Goal: Task Accomplishment & Management: Complete application form

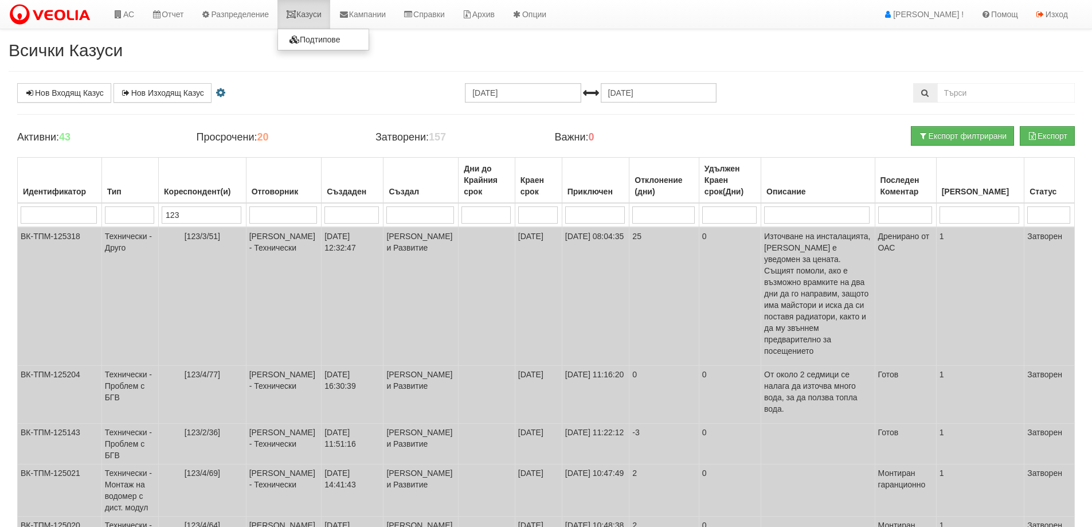
click at [315, 14] on link "Казуси" at bounding box center [304, 14] width 53 height 29
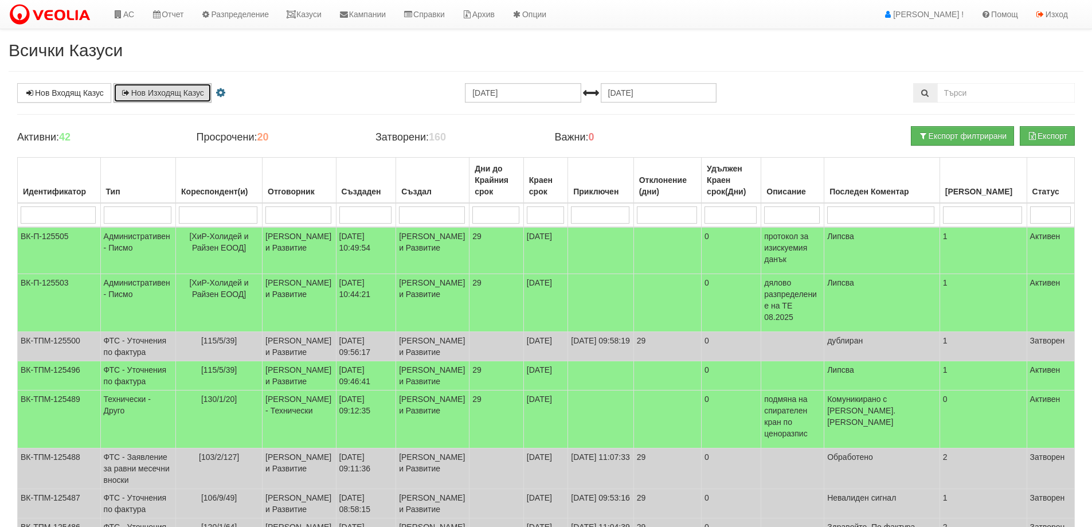
click at [170, 93] on link "Нов Изходящ Казус" at bounding box center [163, 92] width 98 height 19
click at [313, 16] on link "Казуси" at bounding box center [304, 14] width 53 height 29
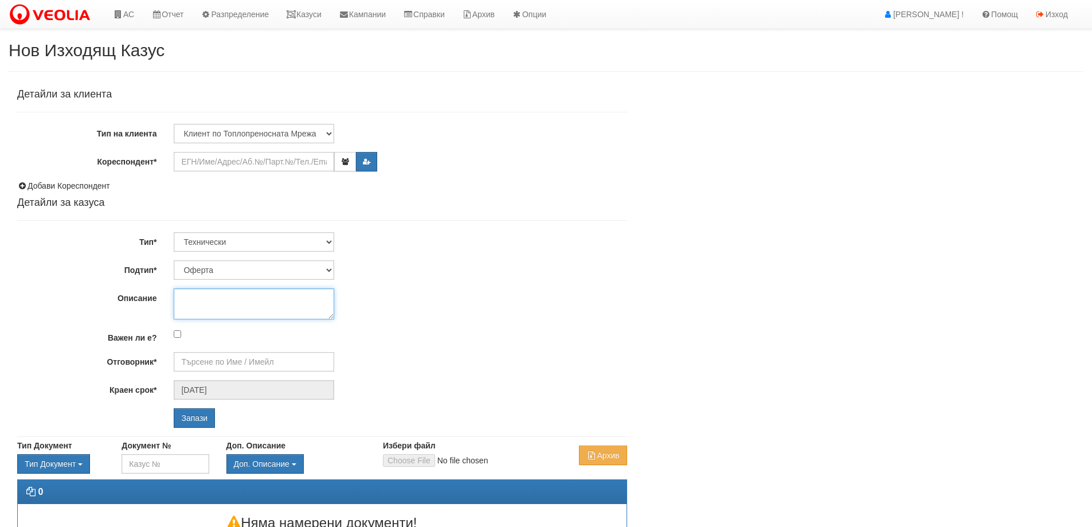
click at [214, 300] on textarea "Описание" at bounding box center [254, 303] width 161 height 31
paste textarea "Авариен ремонт на топлопровод до блок Интернационал"
type textarea "Авариен ремонт на топлопровод до блок Интернационал"
click at [236, 133] on select "Клиент по Топлопреносната Мрежа Институция Партньори Други" at bounding box center [254, 133] width 161 height 19
select select "Other"
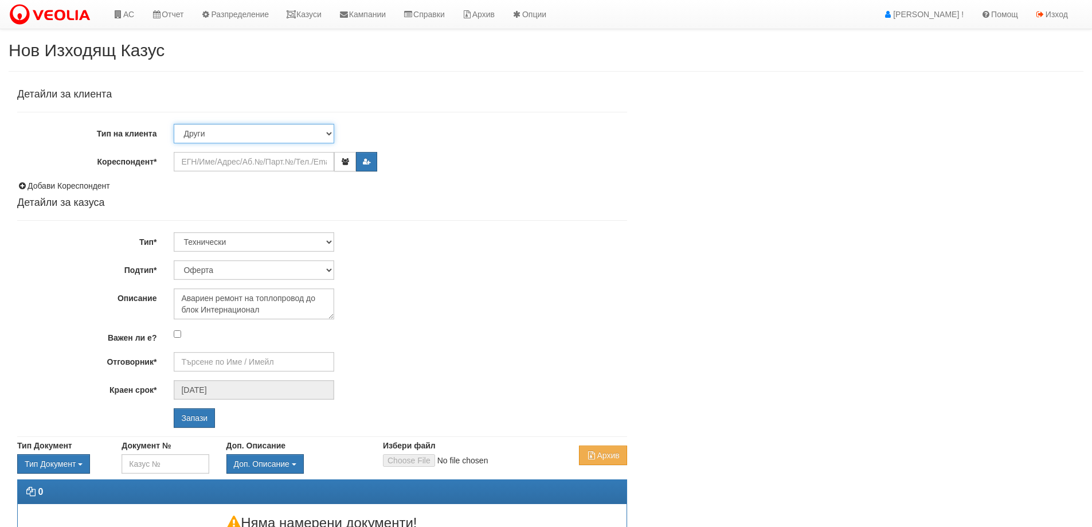
click at [174, 124] on select "Клиент по Топлопреносната Мрежа Институция Партньори Други" at bounding box center [254, 133] width 161 height 19
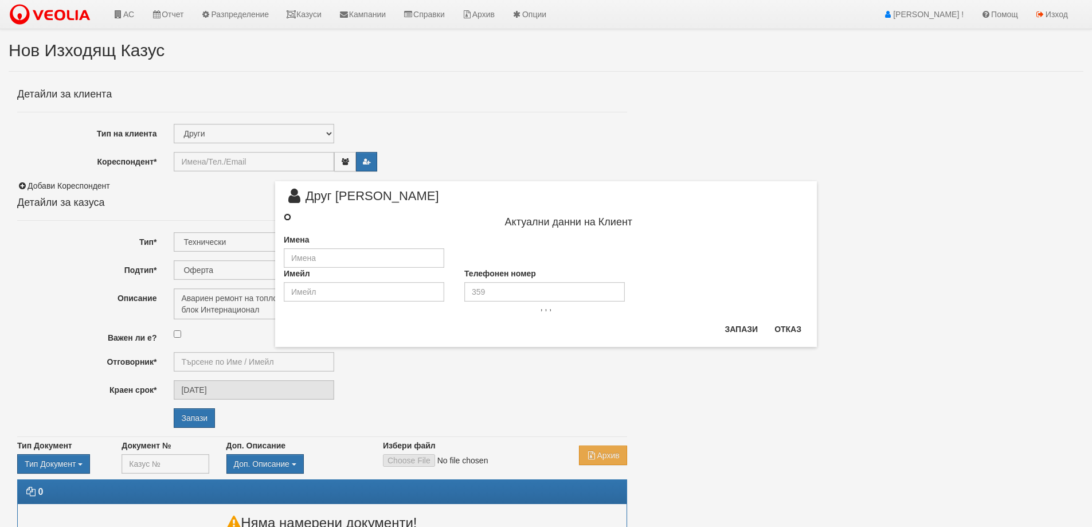
click at [288, 213] on input "radio" at bounding box center [287, 216] width 7 height 7
radio input "true"
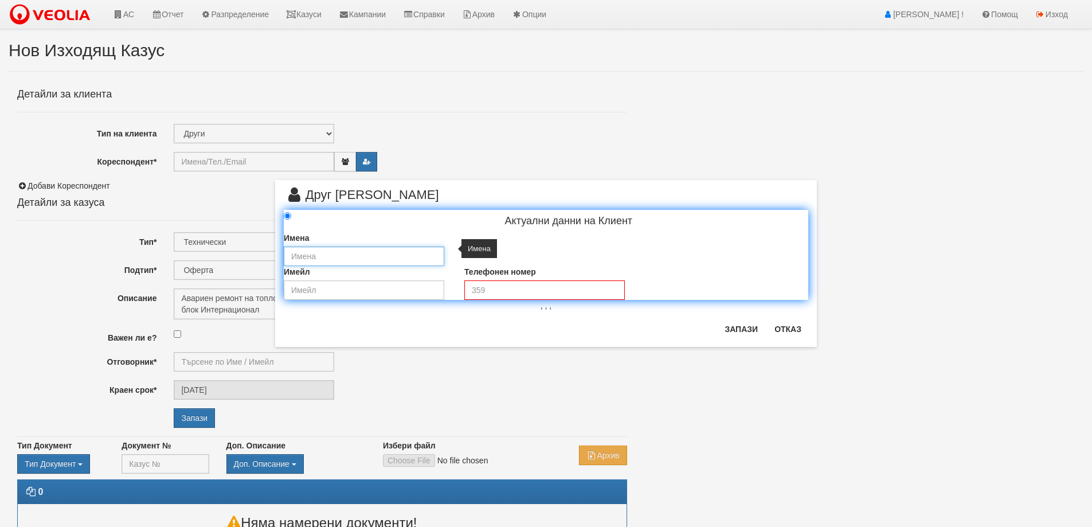
click at [311, 255] on input "text" at bounding box center [364, 256] width 161 height 19
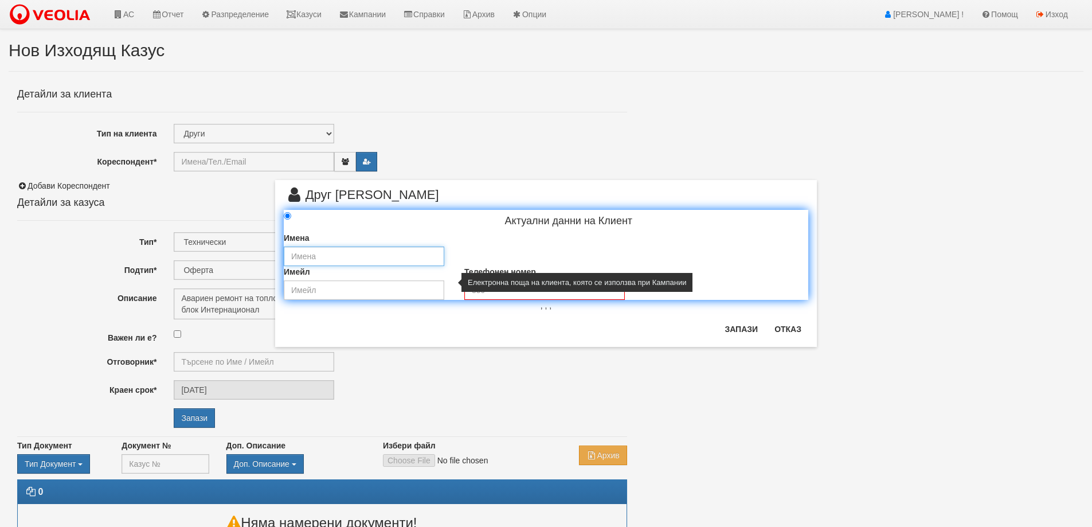
type input "„ЕТ Станка Василева“"
click at [337, 286] on input "email" at bounding box center [364, 289] width 161 height 19
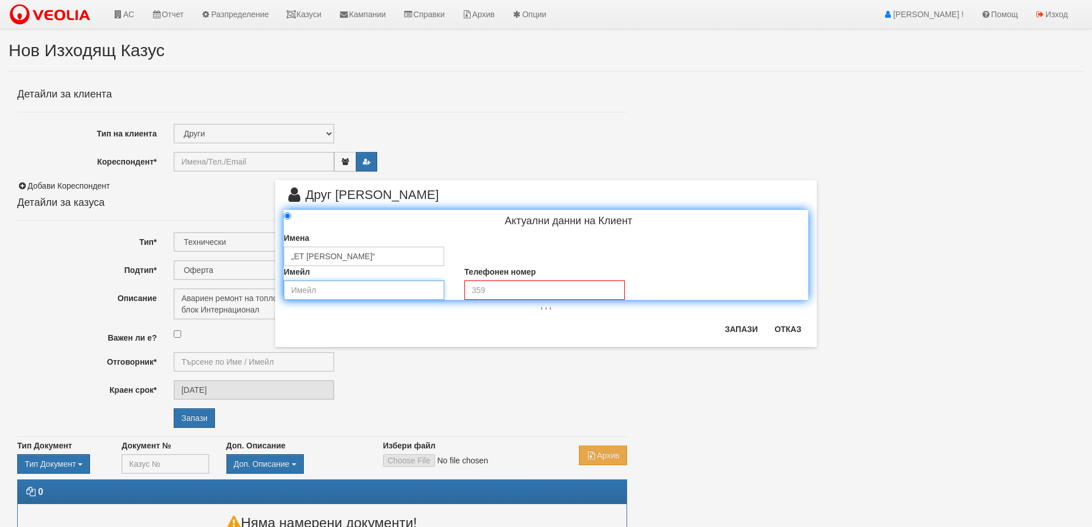
type input "stanka_vasileva_varna@abv.bg"
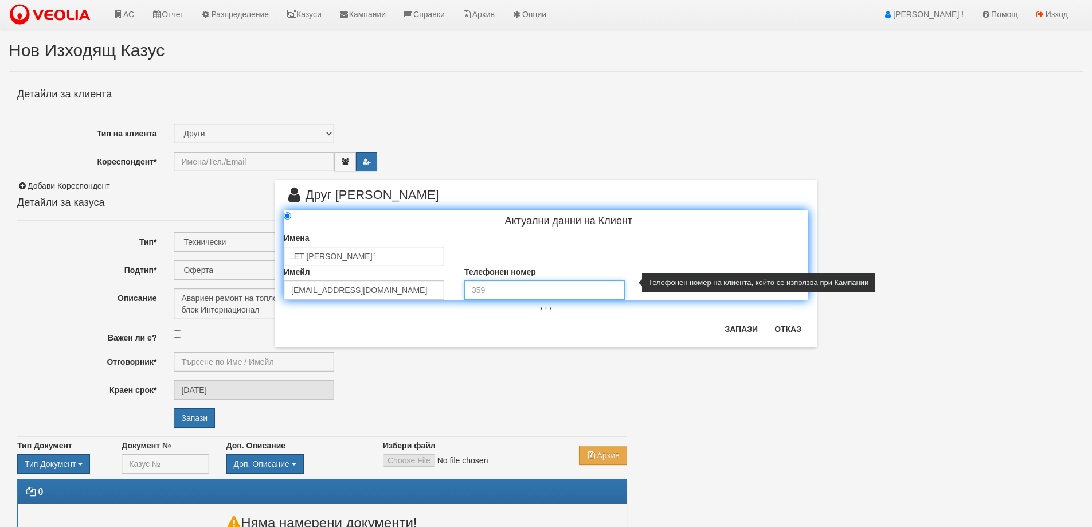
click at [494, 290] on input "tel" at bounding box center [544, 289] width 161 height 19
type input "0888 247 073"
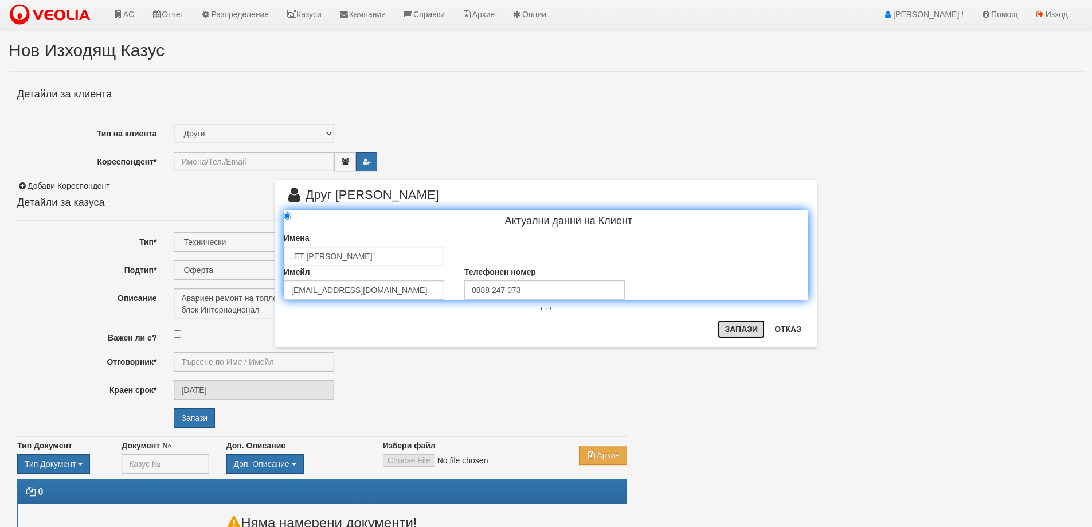
click at [727, 332] on button "Запази" at bounding box center [741, 329] width 47 height 18
type input "„ЕТ Станка Василева“"
radio input "true"
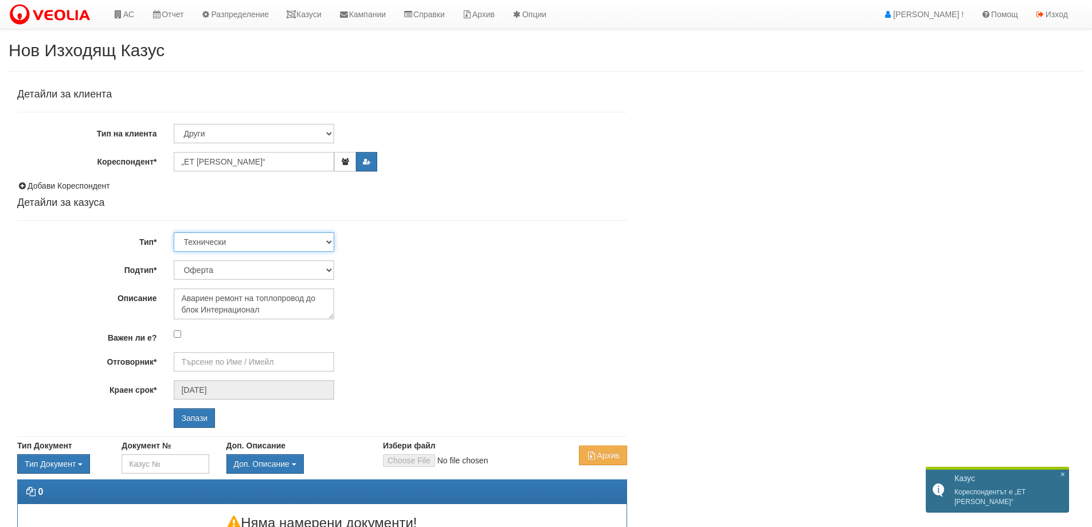
click at [251, 244] on select "Технически ФТС Търговски Административен Производствен Експлоатационен Финансов…" at bounding box center [254, 241] width 161 height 19
select select "3"
click at [174, 232] on select "Технически ФТС Търговски Административен Производствен Експлоатационен Финансов…" at bounding box center [254, 241] width 161 height 19
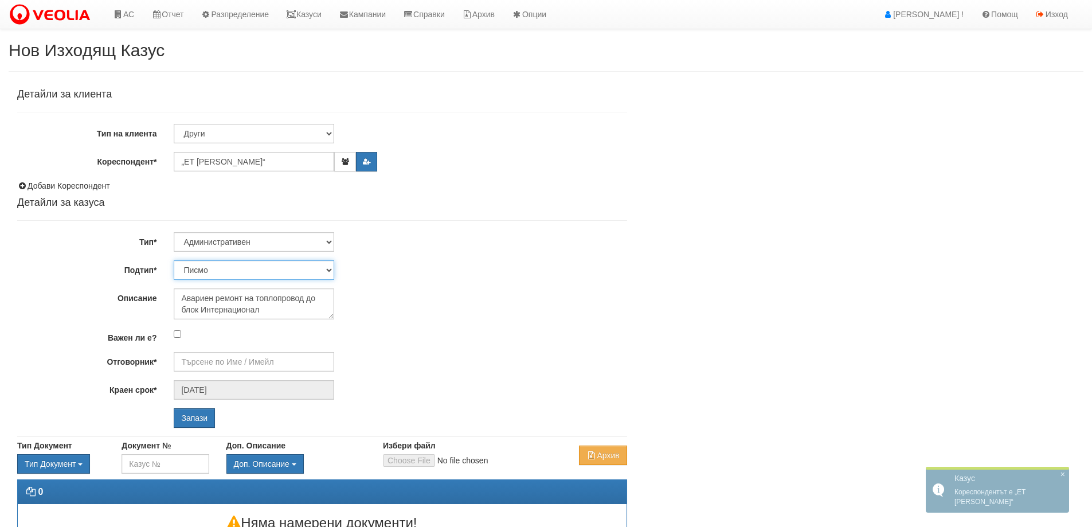
click at [259, 274] on select "Писмо Възлагателно писмо Придружително писмо Доклад Уведомление Декларация Заяв…" at bounding box center [254, 269] width 161 height 19
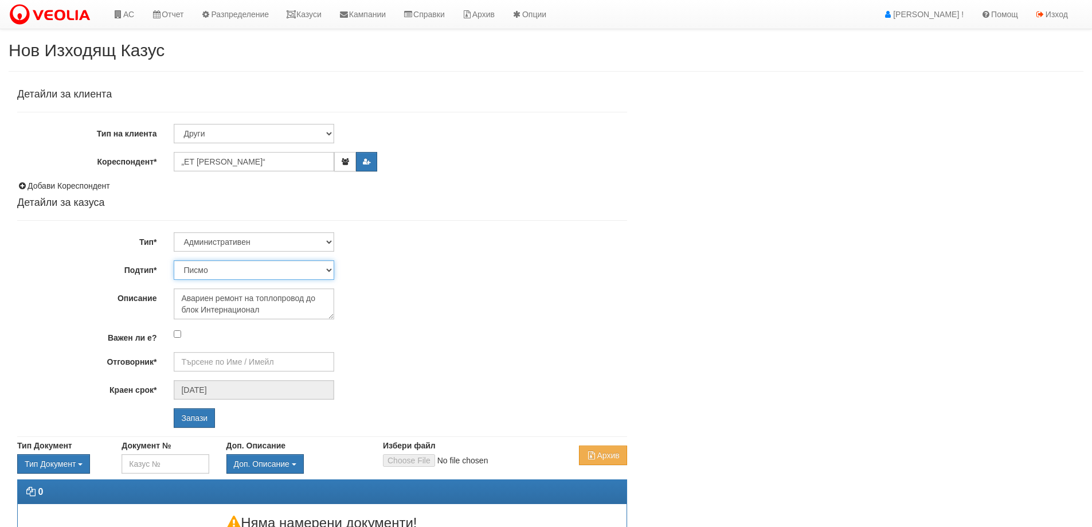
select select "Възлагателно писмо"
click at [174, 260] on select "Писмо Възлагателно писмо Придружително писмо Доклад Уведомление Декларация Заяв…" at bounding box center [254, 269] width 161 height 19
click at [224, 369] on input "Отговорник*" at bounding box center [254, 361] width 161 height 19
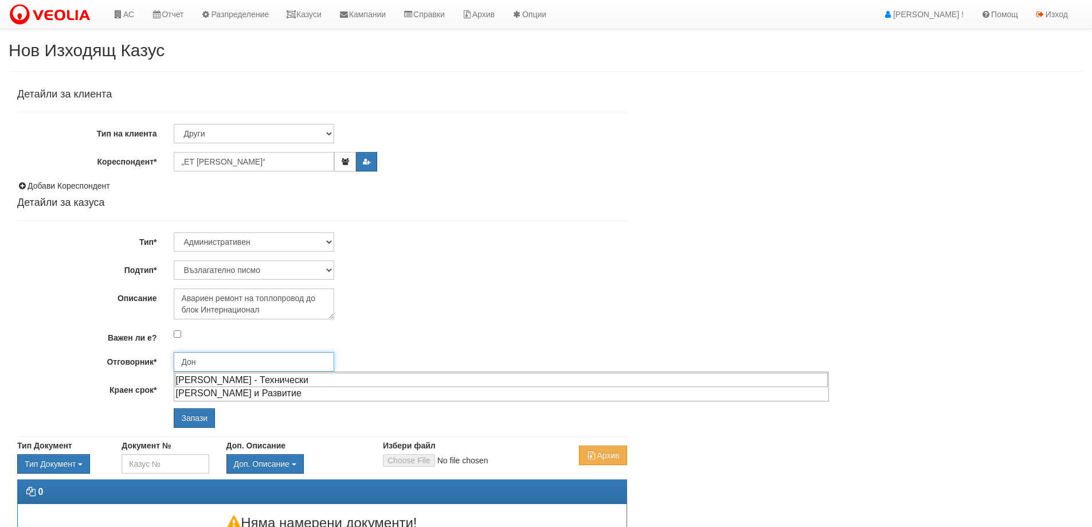
click at [222, 378] on div "[PERSON_NAME] - Технически" at bounding box center [501, 380] width 653 height 14
type input "[PERSON_NAME] - Технически"
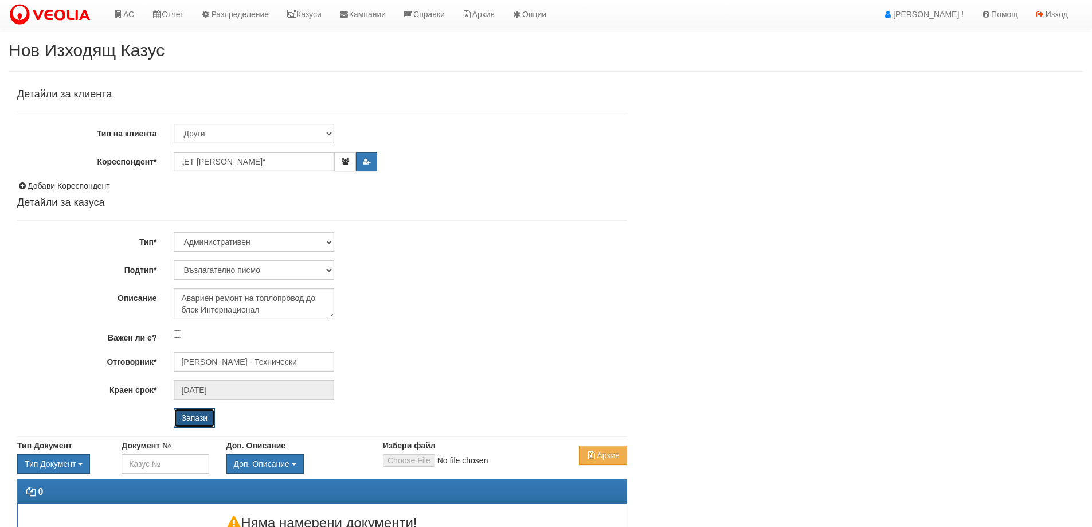
click at [202, 411] on input "Запази" at bounding box center [194, 417] width 41 height 19
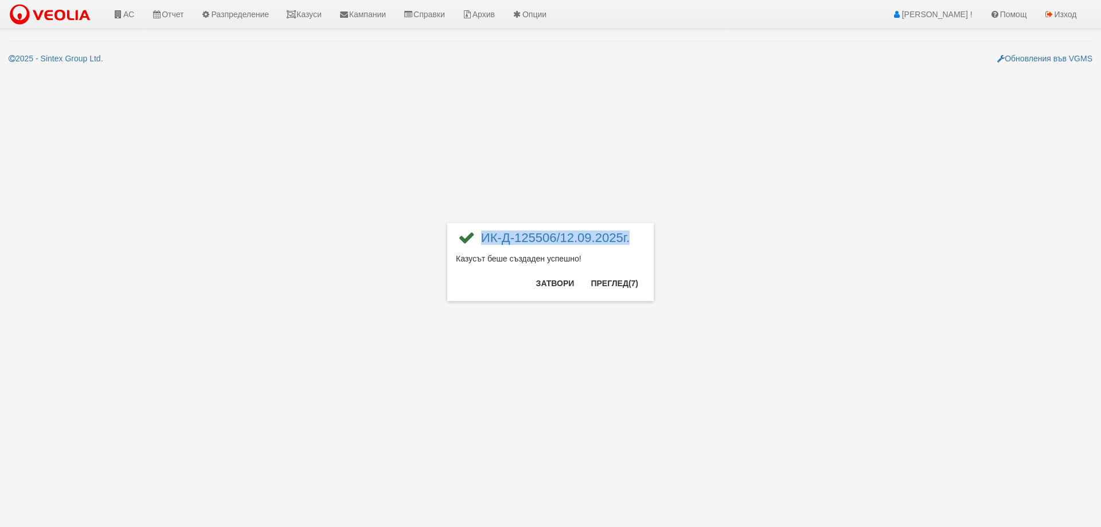
drag, startPoint x: 482, startPoint y: 237, endPoint x: 635, endPoint y: 242, distance: 153.8
click at [635, 242] on div "ИК-Д-125506/12.09.2025г." at bounding box center [550, 242] width 189 height 21
copy link "ИК-Д-125506/12.09.2025г."
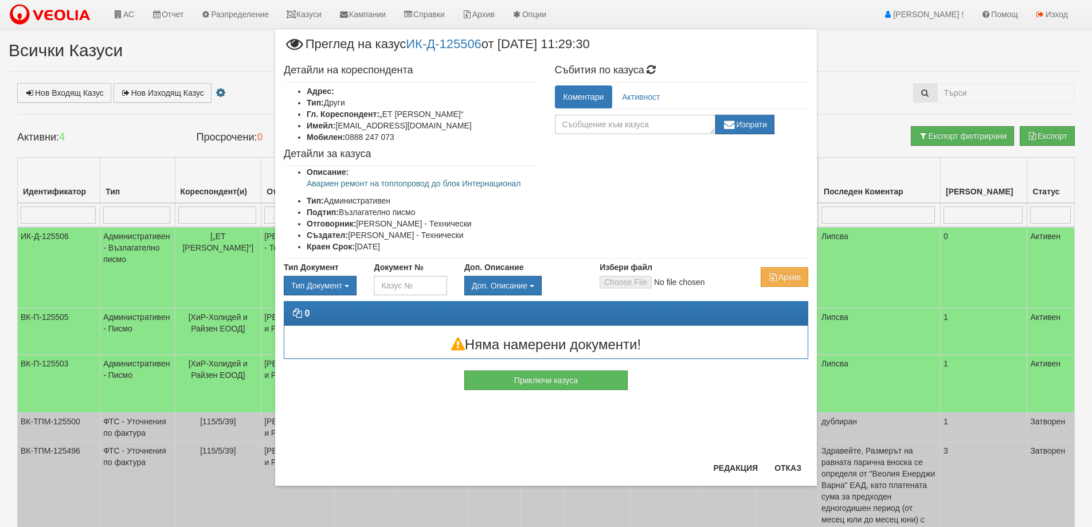
click at [335, 185] on p "Авариен ремонт на топлопровод до блок Интернационал" at bounding box center [422, 183] width 231 height 11
copy ul "Авариен ремонт на топлопровод до блок Интернационал"
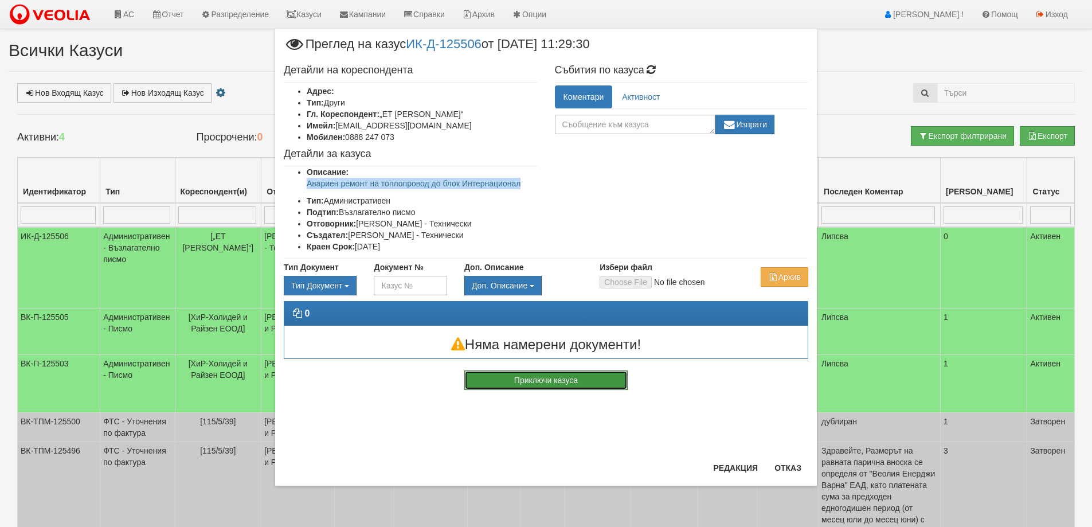
click at [550, 385] on button "Приключи казуса" at bounding box center [545, 379] width 163 height 19
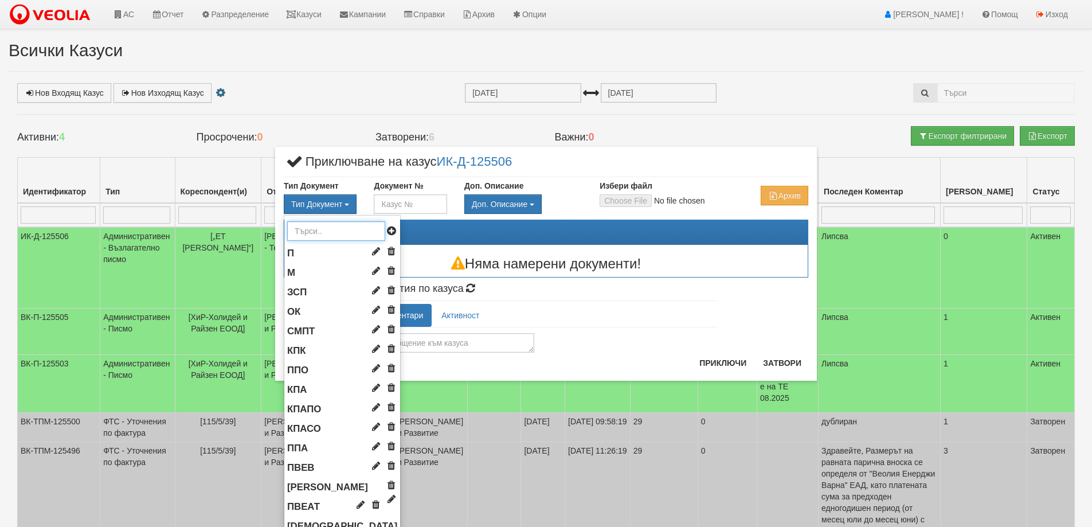
click at [326, 229] on input "text" at bounding box center [336, 230] width 98 height 19
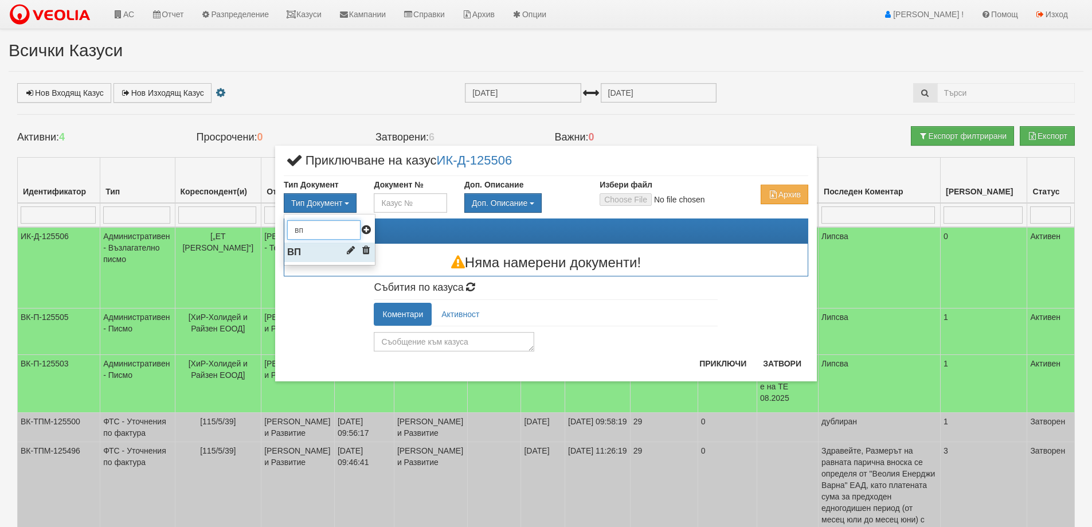
type input "вп"
click at [319, 255] on li "ВП" at bounding box center [329, 252] width 91 height 19
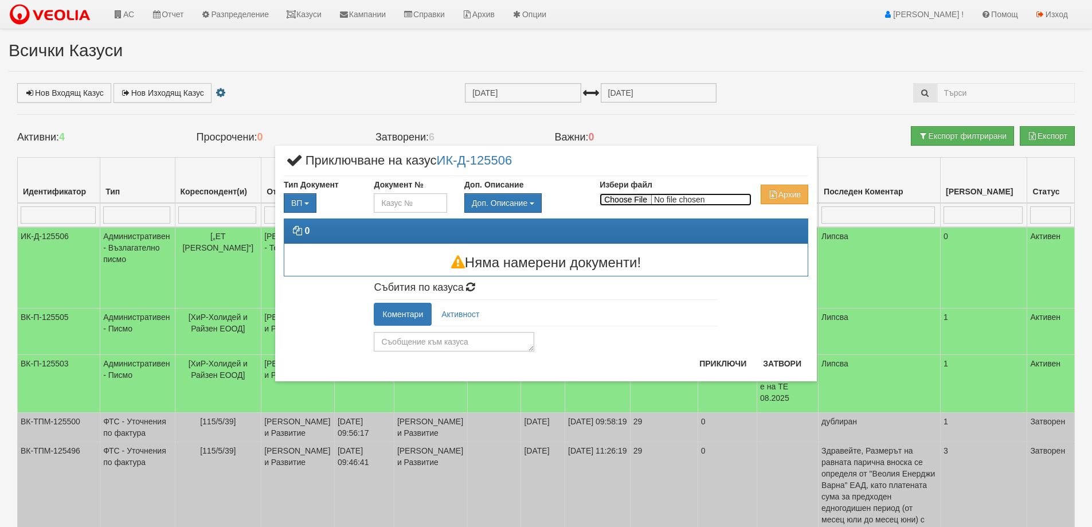
click at [631, 196] on input "Избери файл" at bounding box center [676, 199] width 152 height 13
type input "C:\fakepath\Възл_писмо_Станка_Василева_ИНТ.pdf"
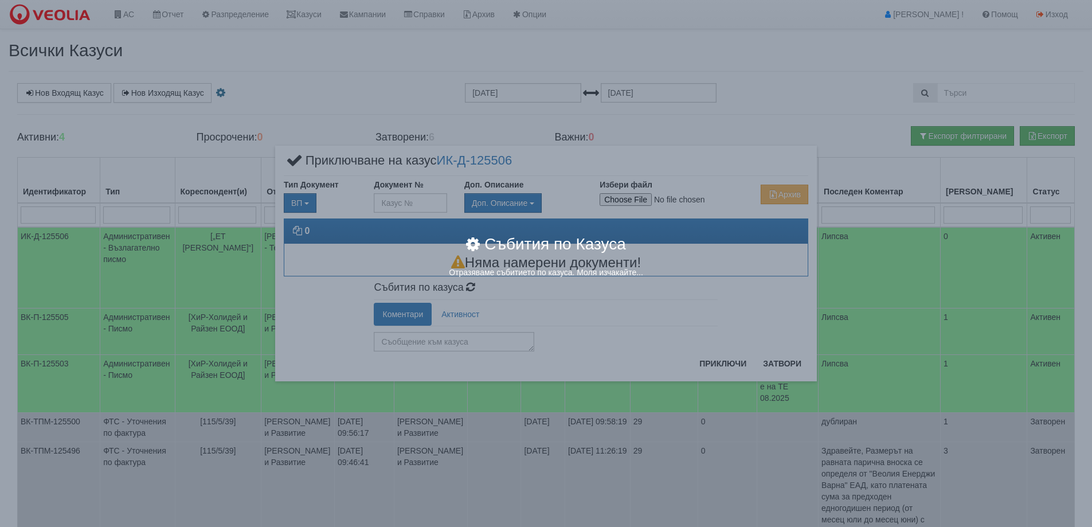
click at [438, 339] on div "× Събития по Казуса Отразяваме събитието по казуса. Моля изчакайте..." at bounding box center [546, 263] width 1092 height 527
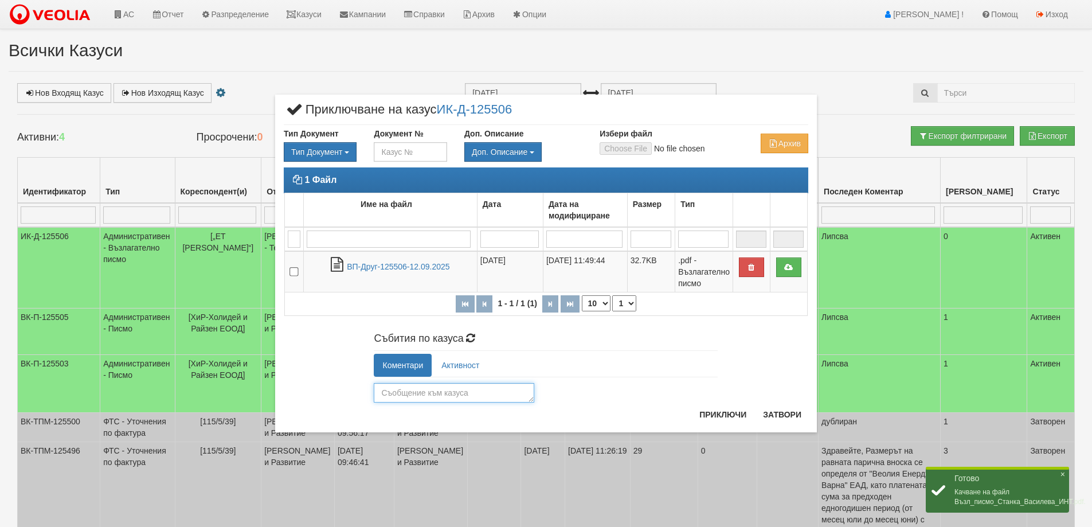
click at [423, 387] on textarea at bounding box center [454, 392] width 161 height 19
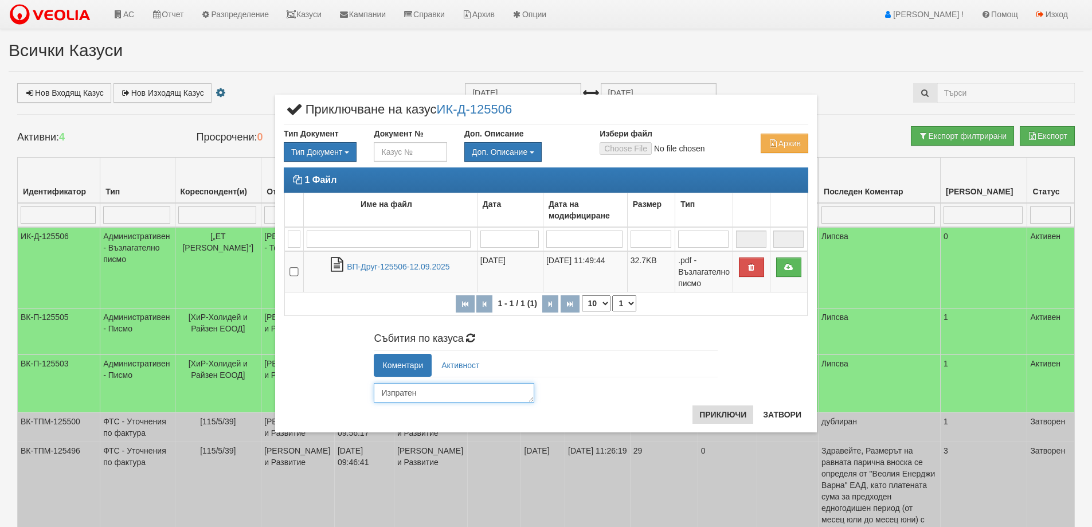
type textarea "Изпратен"
click at [721, 415] on button "Приключи" at bounding box center [723, 414] width 61 height 18
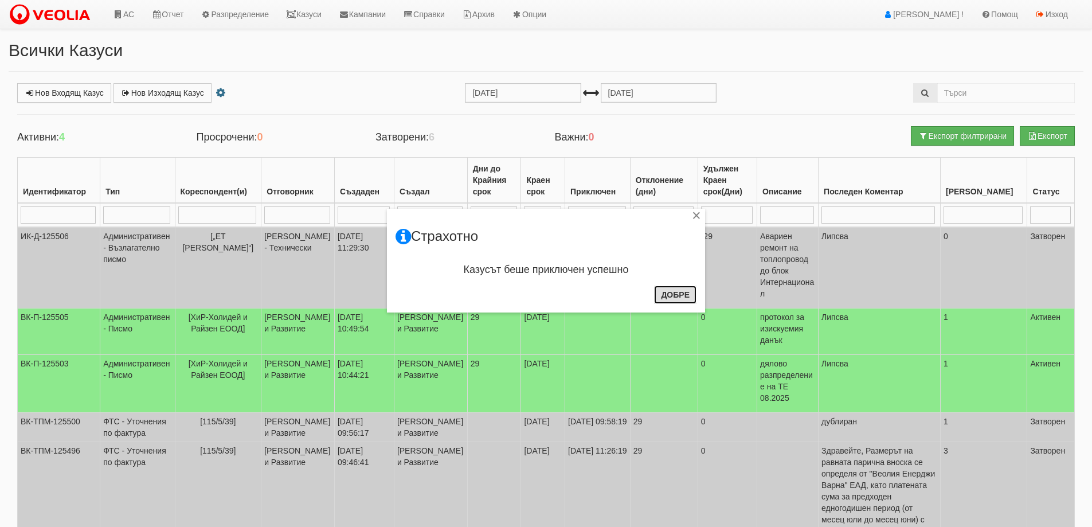
click at [669, 302] on button "Добре" at bounding box center [675, 295] width 42 height 18
